Goal: Obtain resource: Download file/media

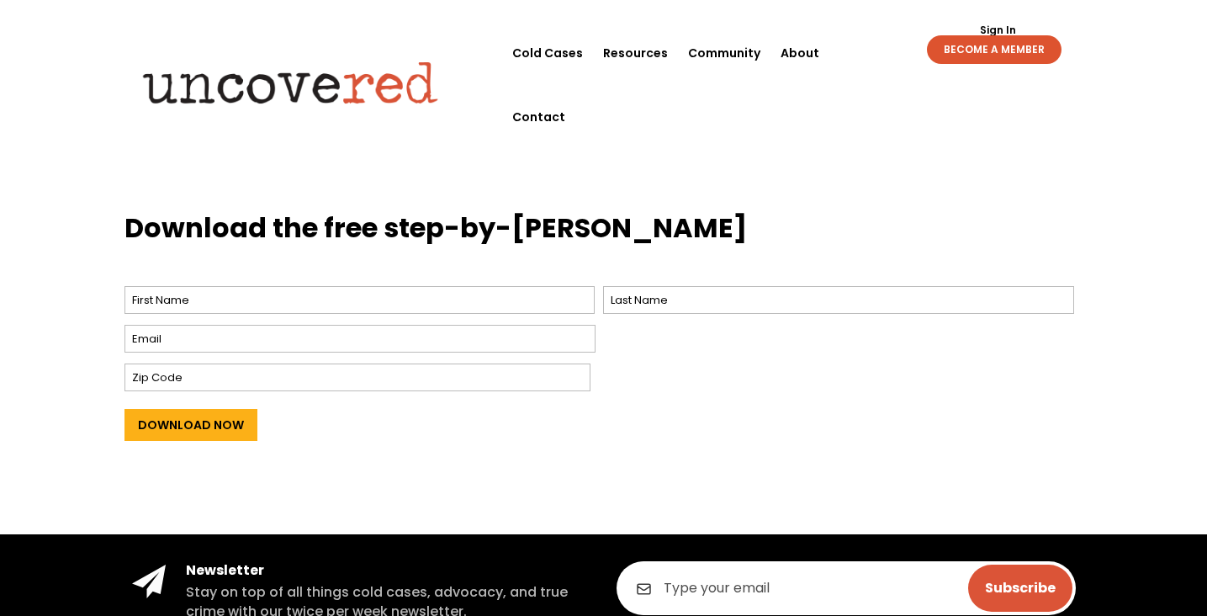
scroll to position [652, 0]
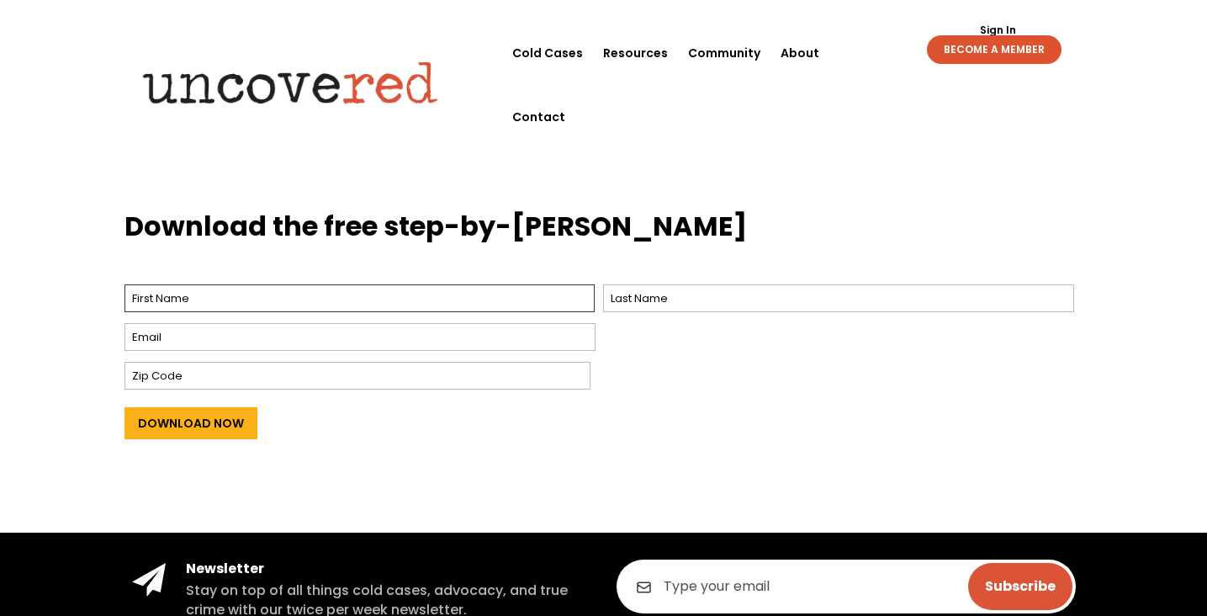
click at [231, 303] on input "First" at bounding box center [360, 298] width 471 height 28
type input "[PERSON_NAME]"
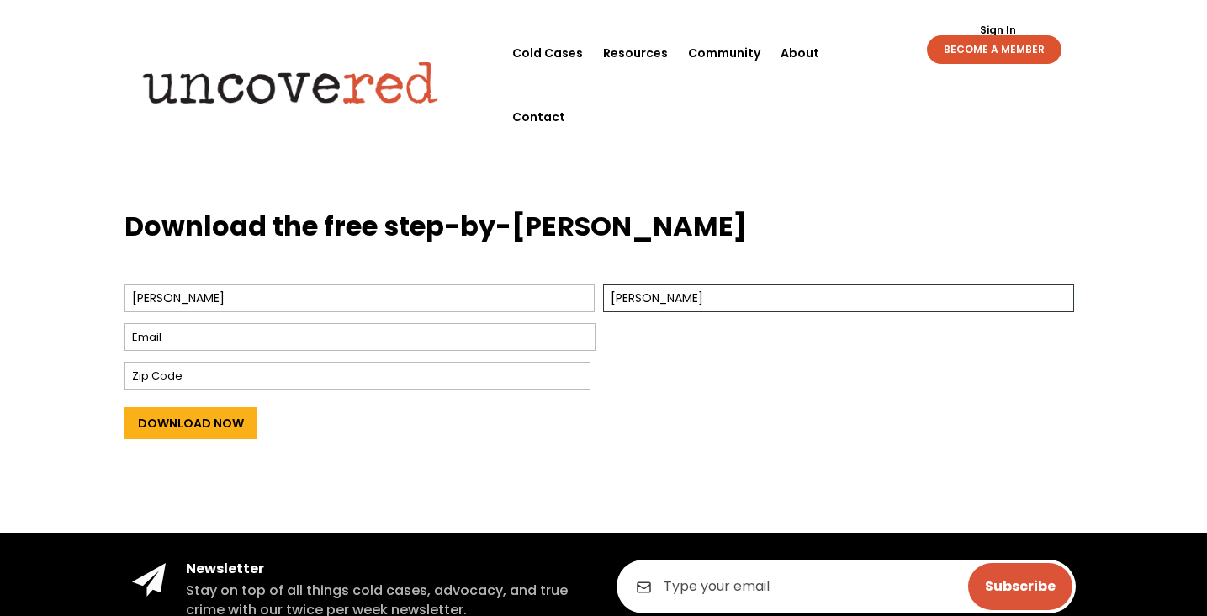
type input "[PERSON_NAME]"
type input "[EMAIL_ADDRESS][DOMAIN_NAME]"
type input "47905"
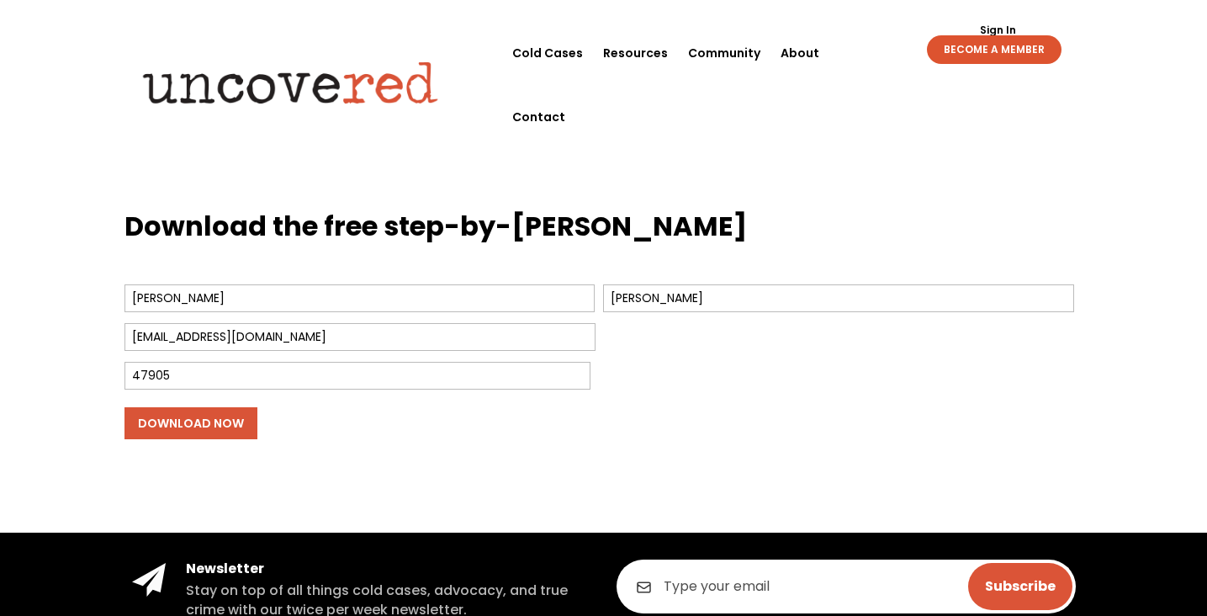
click at [215, 420] on input "Download Now" at bounding box center [191, 423] width 133 height 32
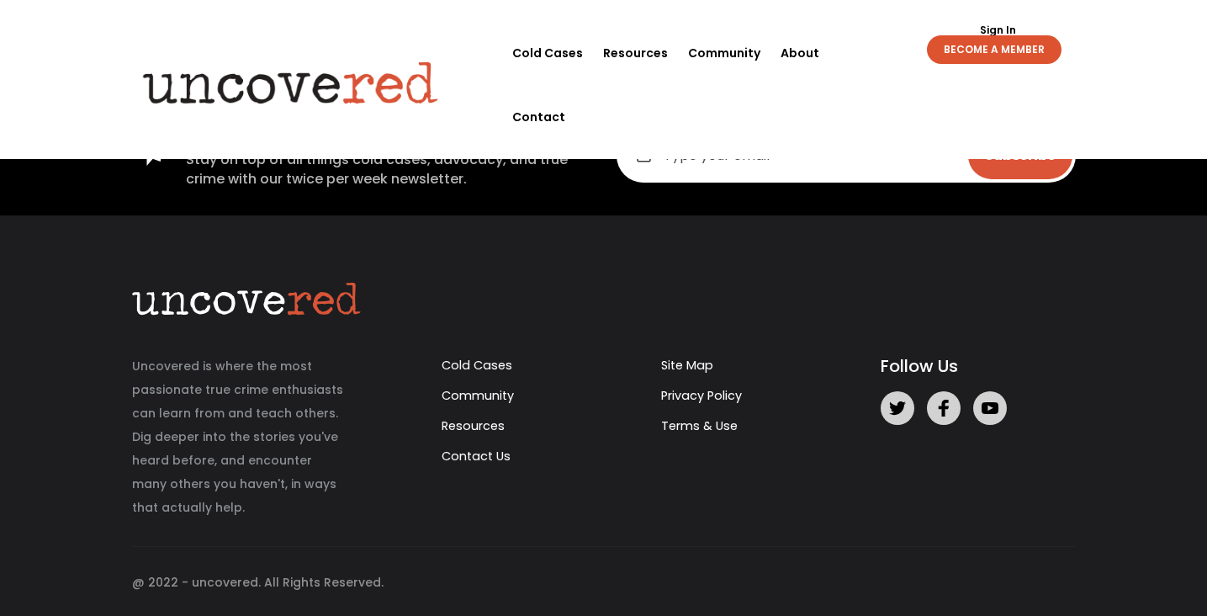
scroll to position [167, 0]
click at [564, 53] on link "Cold Cases" at bounding box center [547, 53] width 71 height 64
